Goal: Task Accomplishment & Management: Manage account settings

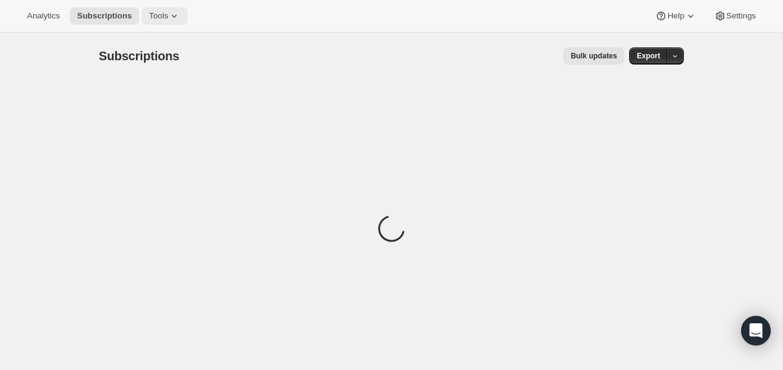
click at [164, 23] on button "Tools" at bounding box center [164, 15] width 46 height 17
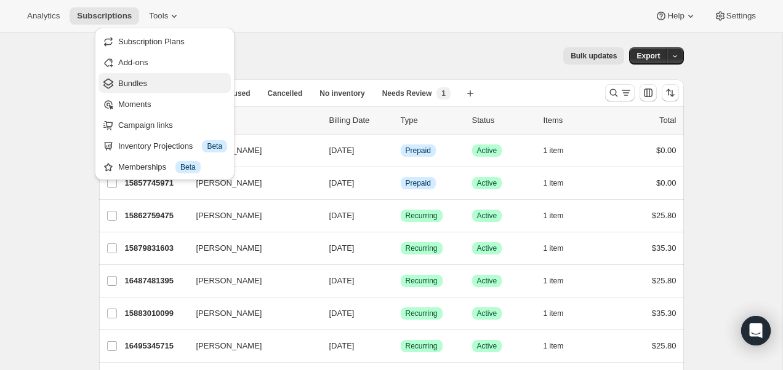
click at [140, 78] on span "Bundles" at bounding box center [172, 84] width 109 height 12
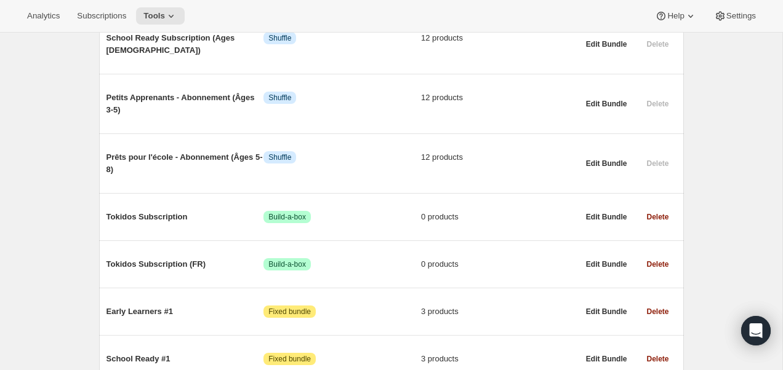
scroll to position [708, 0]
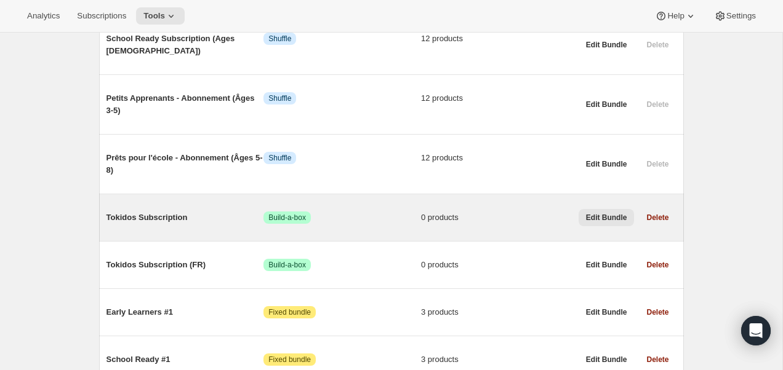
click at [595, 213] on span "Edit Bundle" at bounding box center [606, 218] width 41 height 10
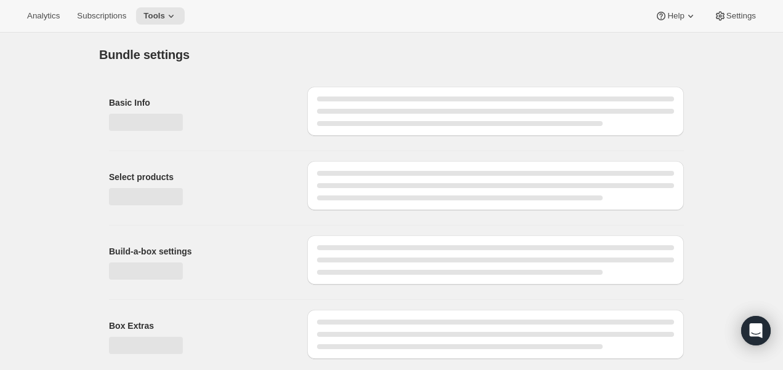
type input "Tokidos Subscription"
radio input "true"
checkbox input "true"
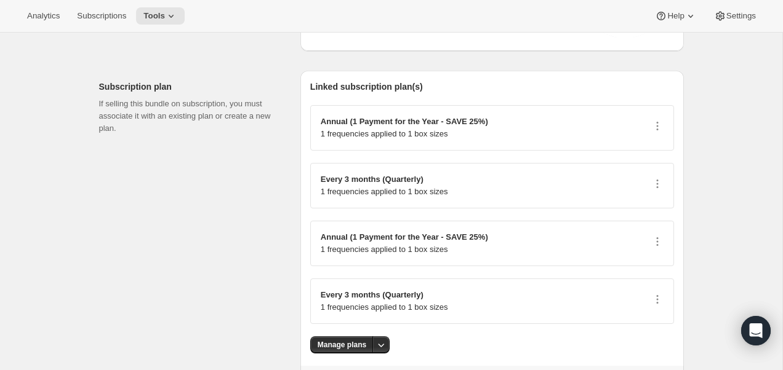
scroll to position [1592, 0]
click at [653, 133] on icon "button" at bounding box center [657, 127] width 12 height 12
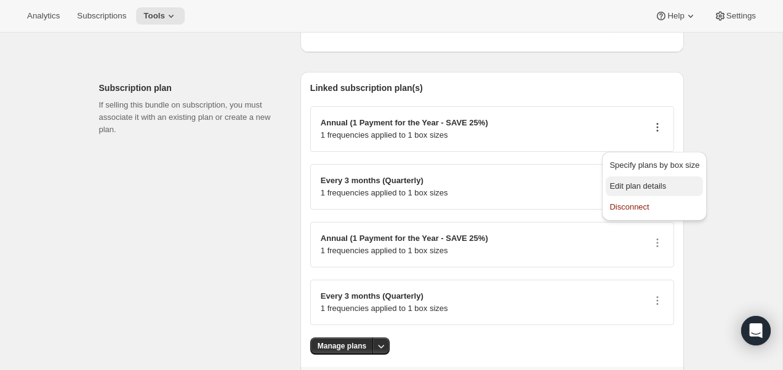
click at [679, 183] on span "Edit plan details" at bounding box center [654, 186] width 90 height 12
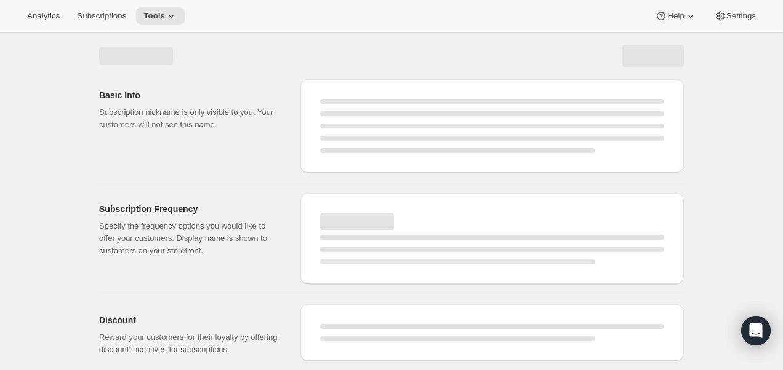
select select "WEEK"
select select "MONTH"
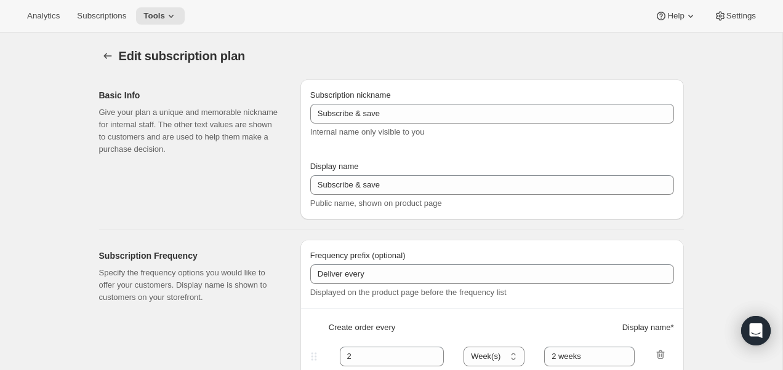
type input "PlayCubes+PlayCards - Annual (EN)"
type input "Annual (1 Payment for the Year - SAVE 25%)"
select select "ENABLED"
select select "MONTH"
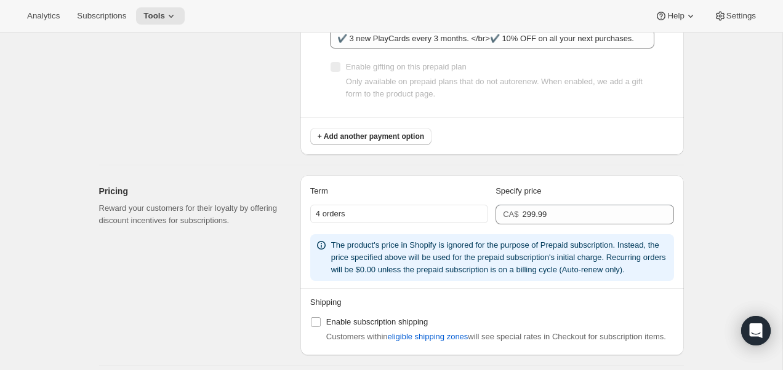
scroll to position [770, 0]
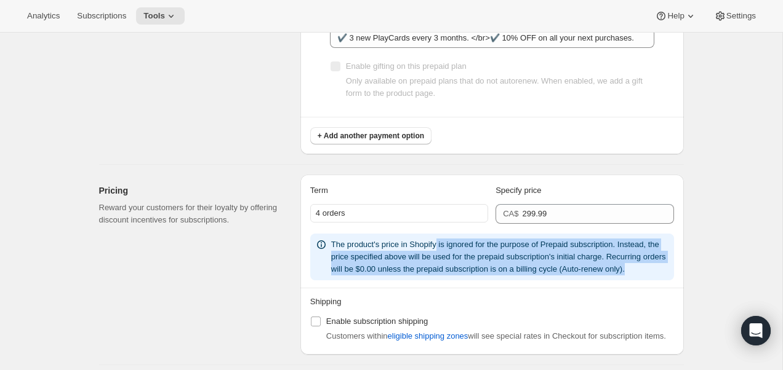
drag, startPoint x: 474, startPoint y: 284, endPoint x: 443, endPoint y: 246, distance: 49.4
click at [443, 246] on div "The product's price in Shopify is ignored for the purpose of Prepaid subscripti…" at bounding box center [500, 257] width 338 height 37
click at [443, 246] on span "The product's price in Shopify is ignored for the purpose of Prepaid subscripti…" at bounding box center [498, 257] width 335 height 34
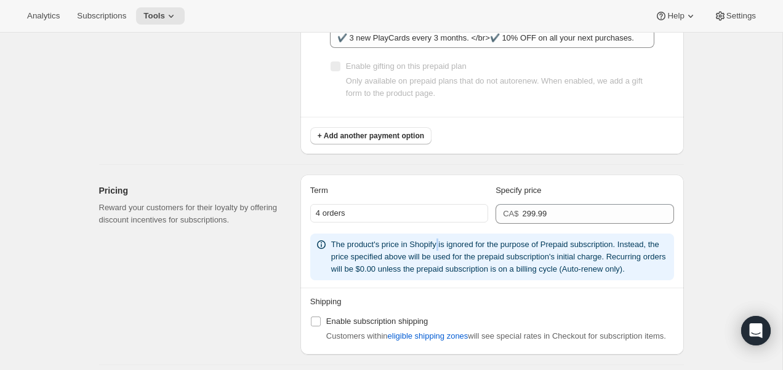
click at [443, 246] on span "The product's price in Shopify is ignored for the purpose of Prepaid subscripti…" at bounding box center [498, 257] width 335 height 34
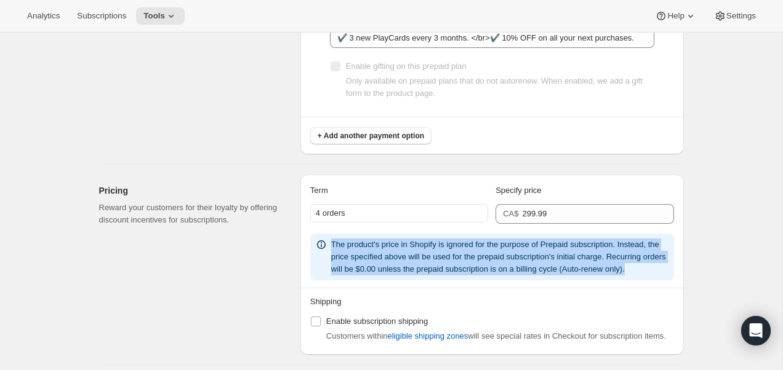
click at [443, 246] on span "The product's price in Shopify is ignored for the purpose of Prepaid subscripti…" at bounding box center [498, 257] width 335 height 34
click at [424, 276] on div "The product's price in Shopify is ignored for the purpose of Prepaid subscripti…" at bounding box center [500, 257] width 338 height 37
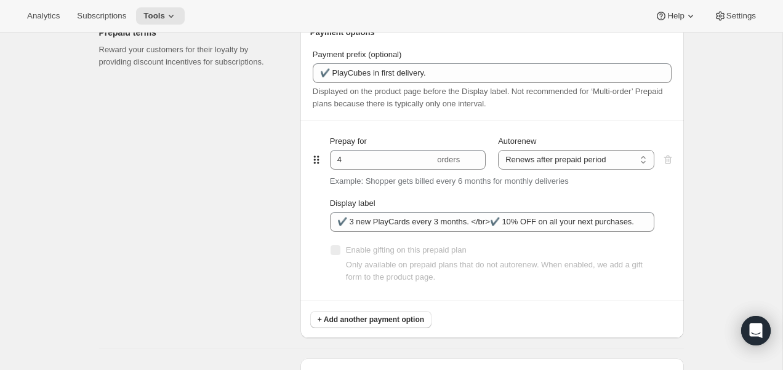
scroll to position [696, 0]
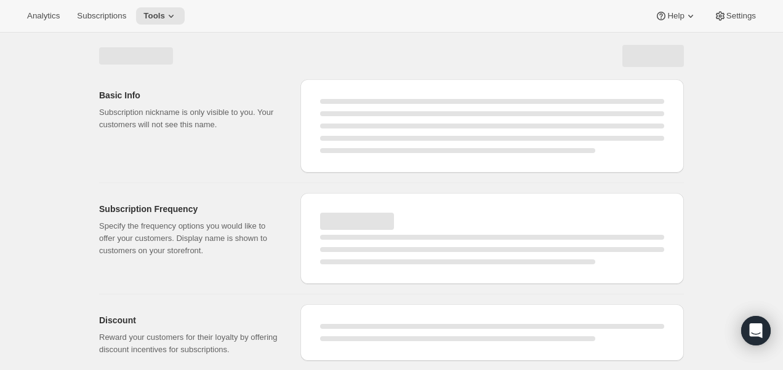
select select "WEEK"
select select "MONTH"
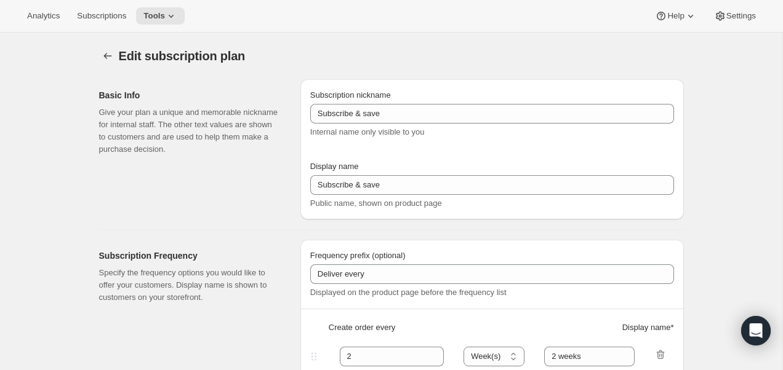
type input "PlayCubes+PlayCards - Annual (EN)"
type input "Annual (1 Payment for the Year - SAVE 25%)"
select select "ENABLED"
select select "MONTH"
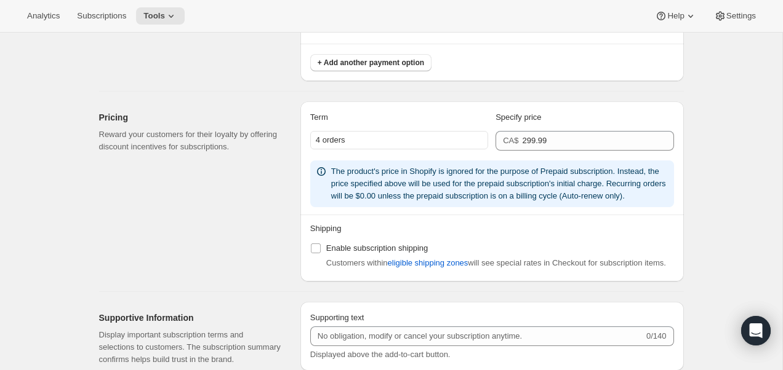
scroll to position [845, 0]
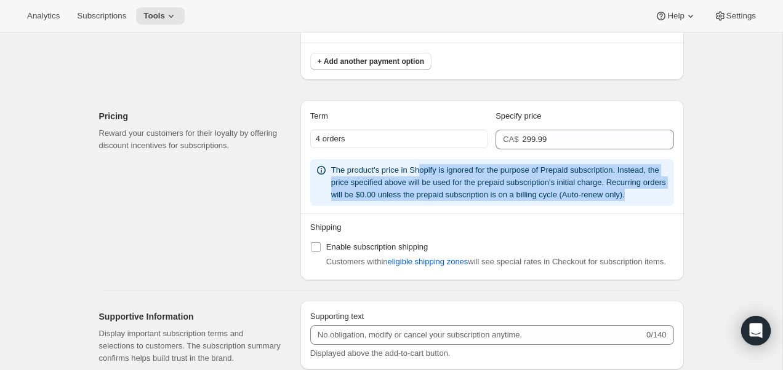
drag, startPoint x: 442, startPoint y: 223, endPoint x: 426, endPoint y: 166, distance: 59.4
click at [426, 166] on div "Term Specify price 4 orders CA$ 299.99 The product's price in Shopify is ignore…" at bounding box center [492, 161] width 364 height 103
click at [426, 166] on span "The product's price in Shopify is ignored for the purpose of Prepaid subscripti…" at bounding box center [498, 182] width 335 height 34
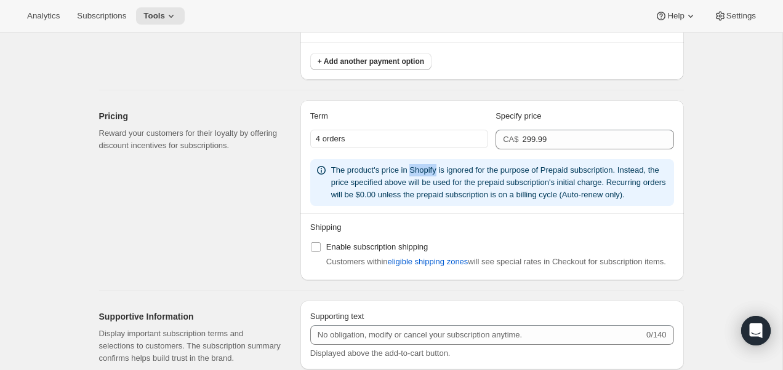
click at [426, 166] on span "The product's price in Shopify is ignored for the purpose of Prepaid subscripti…" at bounding box center [498, 182] width 335 height 34
click at [521, 117] on div "Specify price" at bounding box center [584, 116] width 178 height 12
copy div "Specify price"
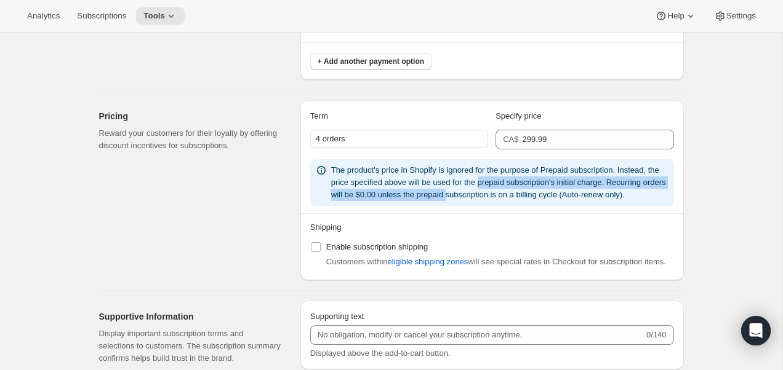
drag, startPoint x: 518, startPoint y: 201, endPoint x: 503, endPoint y: 187, distance: 20.0
click at [503, 188] on div "The product's price in Shopify is ignored for the purpose of Prepaid subscripti…" at bounding box center [500, 182] width 338 height 37
click at [503, 187] on div "The product's price in Shopify is ignored for the purpose of Prepaid subscripti…" at bounding box center [500, 182] width 338 height 37
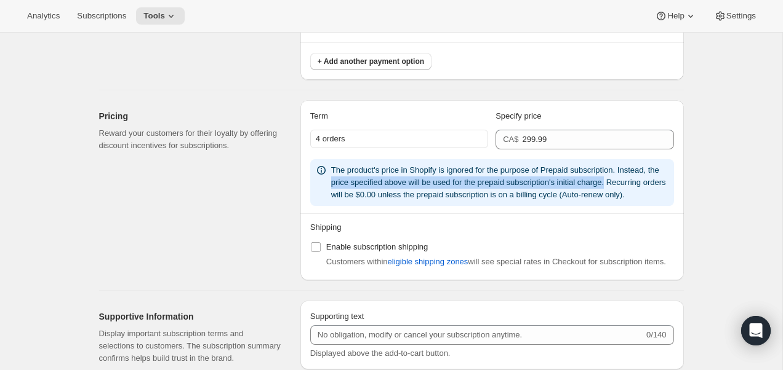
drag, startPoint x: 637, startPoint y: 181, endPoint x: 345, endPoint y: 183, distance: 292.2
click at [345, 181] on span "The product's price in Shopify is ignored for the purpose of Prepaid subscripti…" at bounding box center [498, 182] width 335 height 34
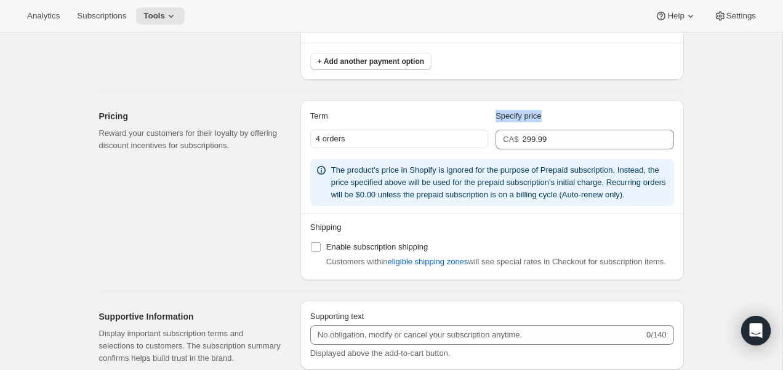
drag, startPoint x: 551, startPoint y: 116, endPoint x: 489, endPoint y: 116, distance: 62.1
click at [489, 116] on div "Term Specify price" at bounding box center [492, 116] width 364 height 12
copy div "Specify price"
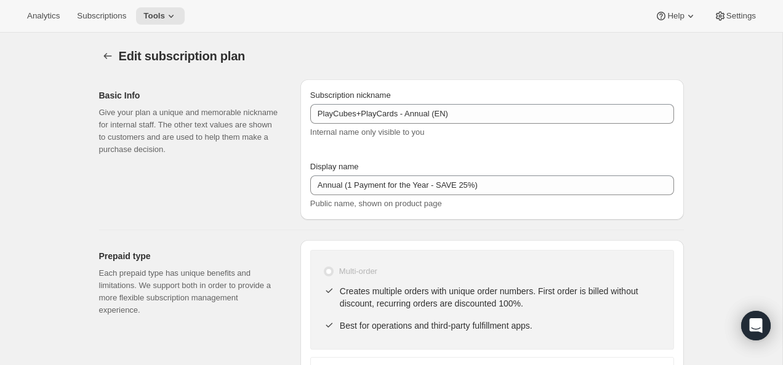
select select "MONTH"
select select "ENABLED"
